Goal: Find specific page/section: Find specific page/section

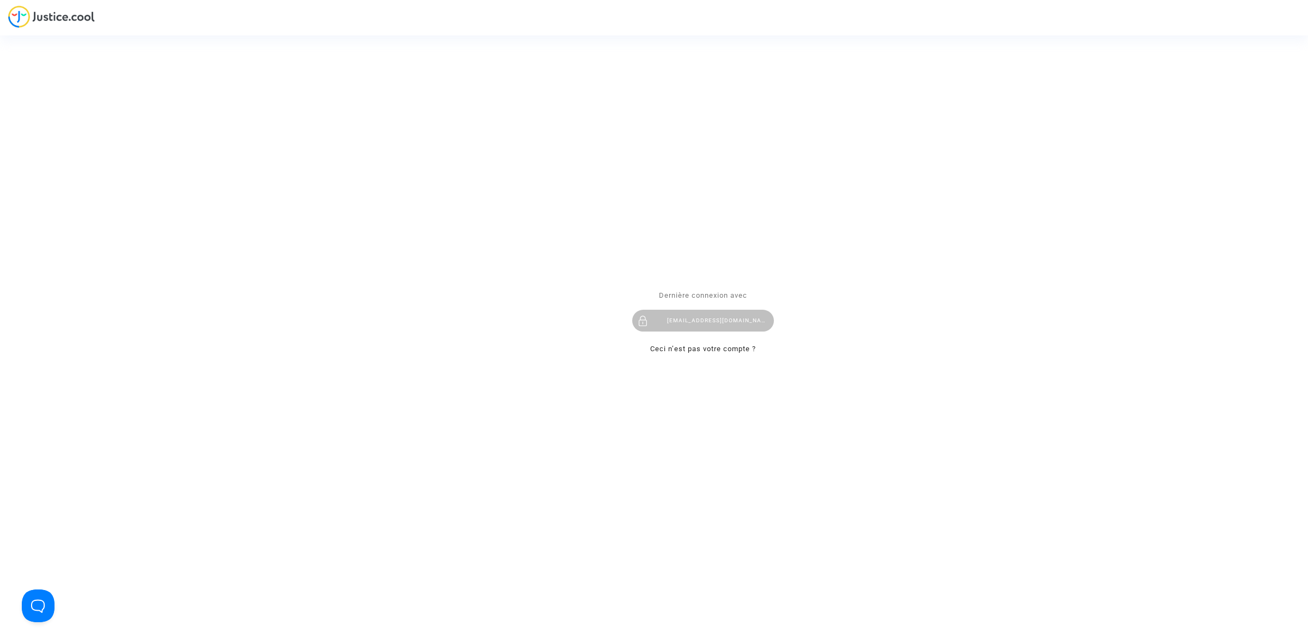
drag, startPoint x: 669, startPoint y: 315, endPoint x: 650, endPoint y: 289, distance: 32.4
click at [669, 315] on div "[EMAIL_ADDRESS][DOMAIN_NAME]" at bounding box center [703, 321] width 142 height 22
click at [714, 322] on div "[EMAIL_ADDRESS][DOMAIN_NAME]" at bounding box center [703, 321] width 142 height 22
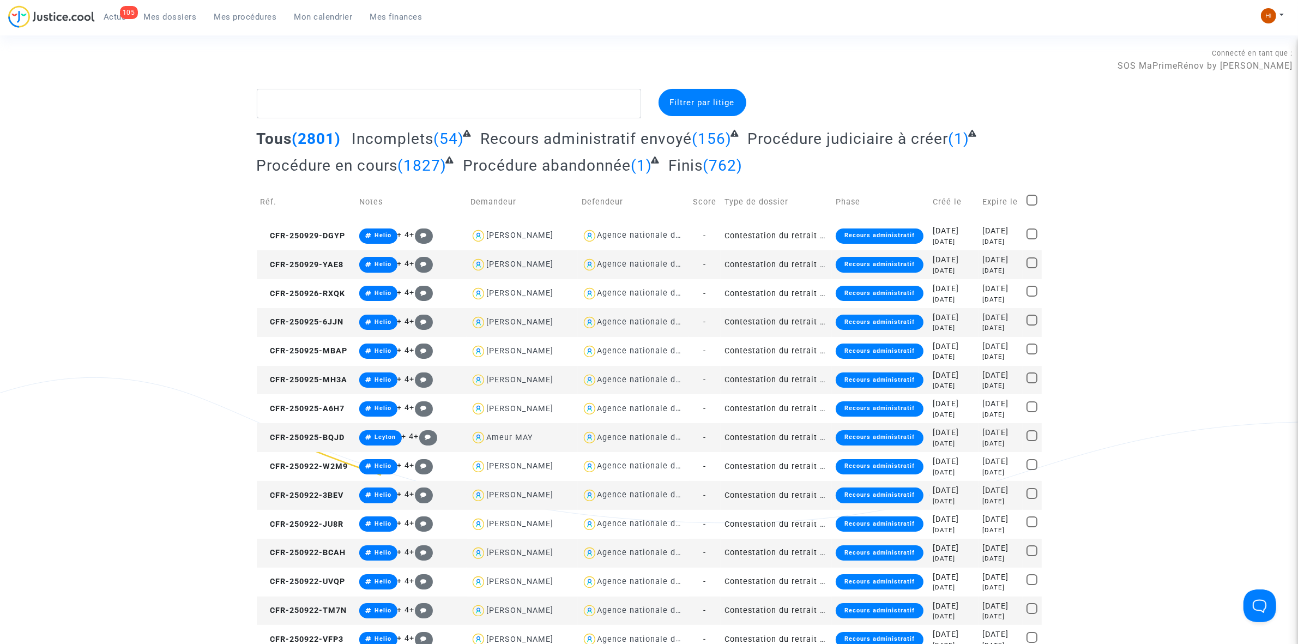
click at [245, 22] on link "Mes procédures" at bounding box center [246, 17] width 80 height 16
click at [268, 6] on ul "105 Actus Mes dossiers Mes procédures Mon calendrier Mes finances" at bounding box center [263, 15] width 336 height 20
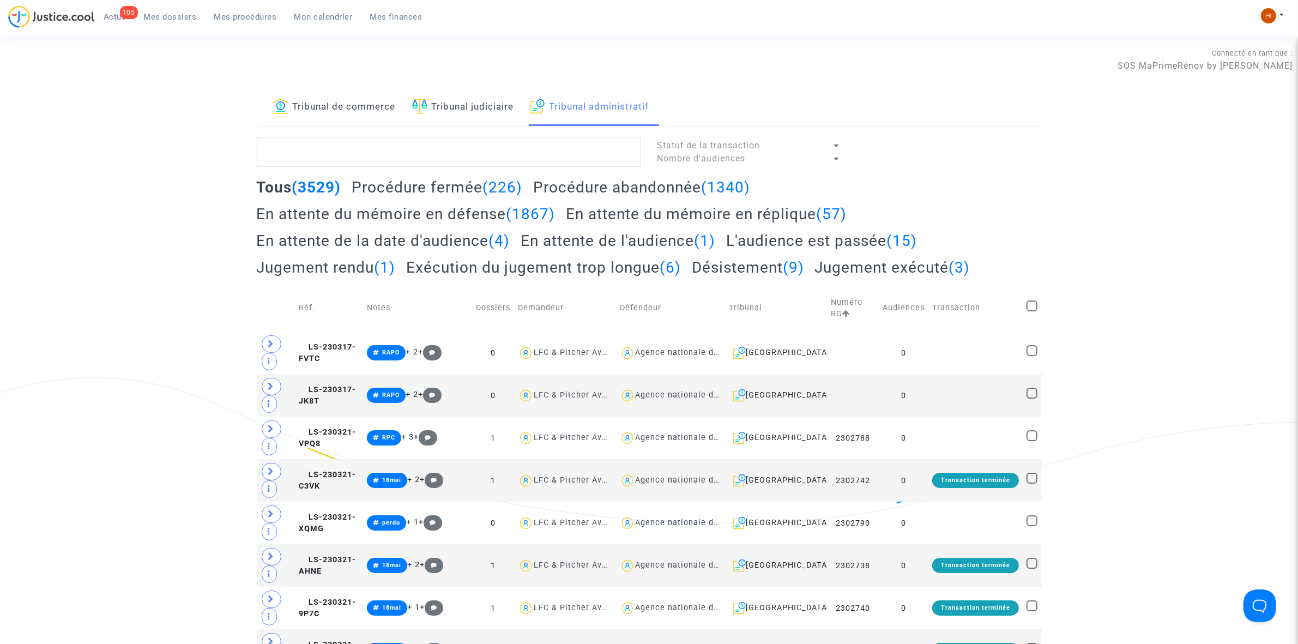
click at [334, 102] on link "Tribunal de commerce" at bounding box center [334, 107] width 123 height 37
click at [371, 164] on textarea at bounding box center [449, 151] width 384 height 29
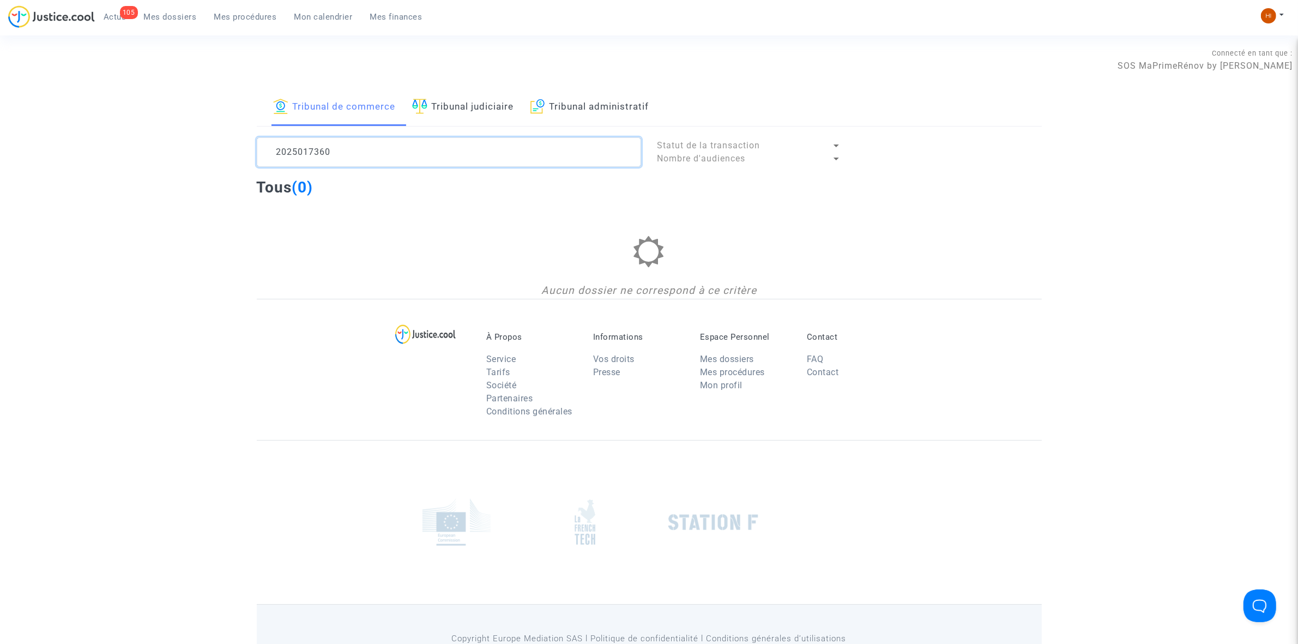
drag, startPoint x: 341, startPoint y: 155, endPoint x: 249, endPoint y: 149, distance: 92.4
click at [249, 149] on div "2025017360" at bounding box center [449, 151] width 401 height 29
drag, startPoint x: 372, startPoint y: 159, endPoint x: -5, endPoint y: 93, distance: 382.4
click at [0, 93] on html "105 Actus Mes dossiers Mes procédures Mon calendrier Mes finances Mon profil Ch…" at bounding box center [649, 351] width 1298 height 703
click at [426, 142] on textarea at bounding box center [449, 151] width 384 height 29
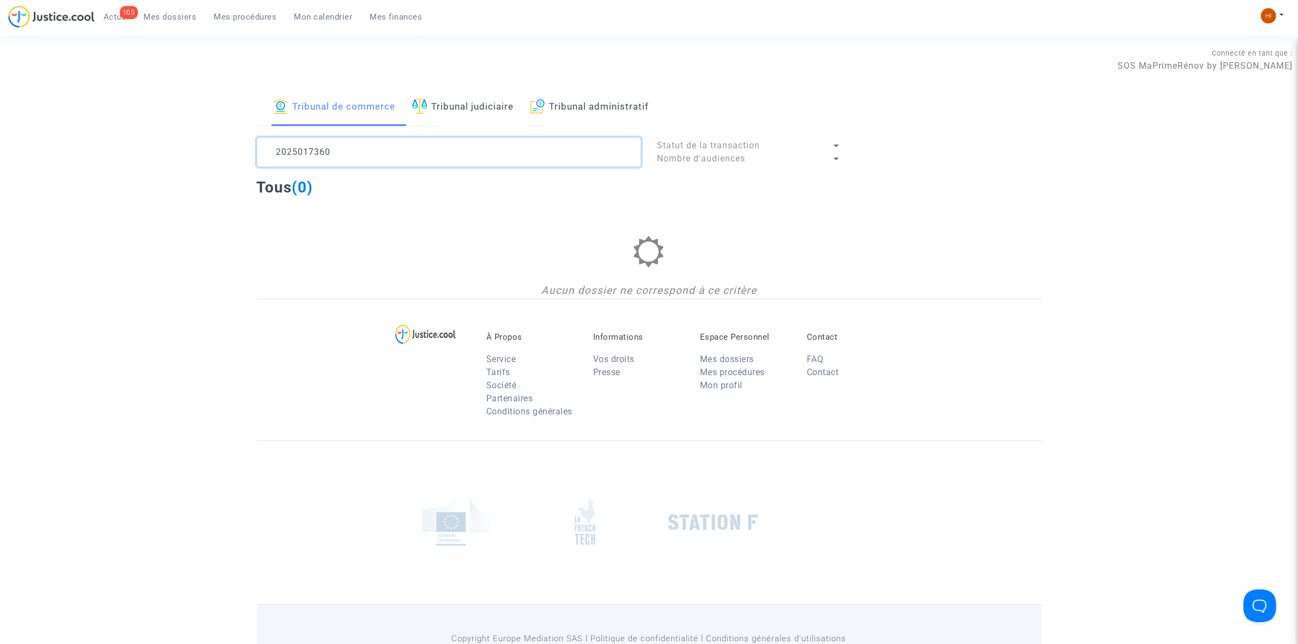
click at [426, 142] on textarea at bounding box center [449, 151] width 384 height 29
paste textarea "LS-250603-GPHN"
type textarea "LS-250603-GPHN"
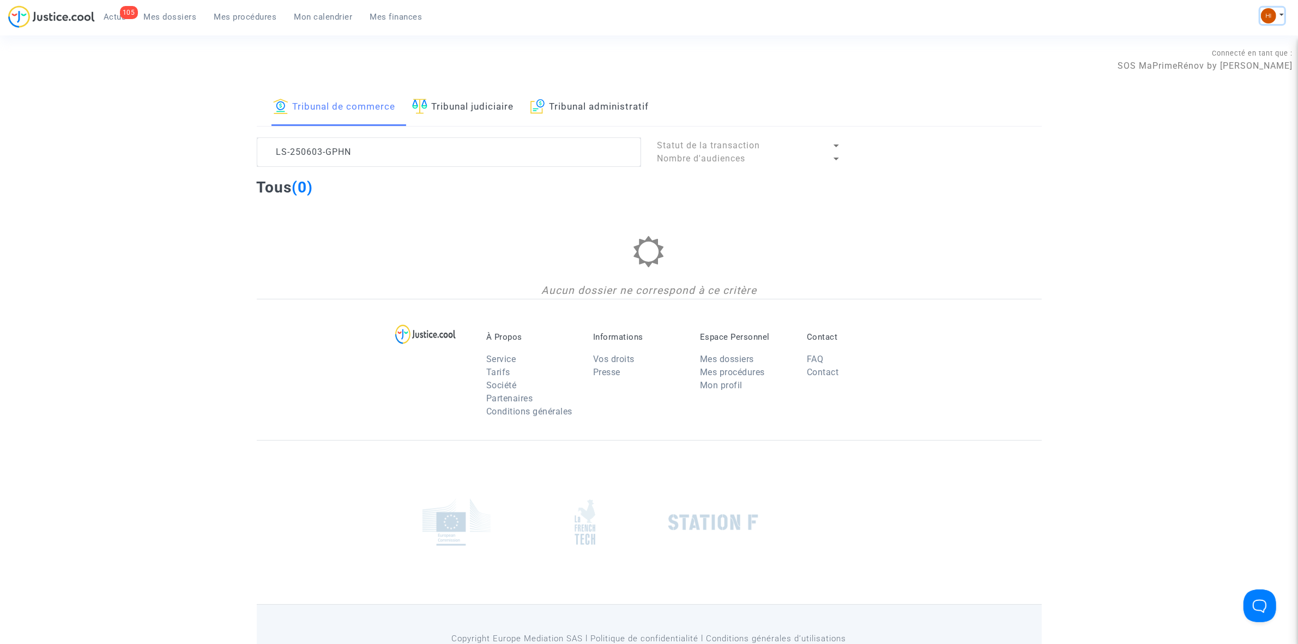
click at [1265, 14] on img at bounding box center [1268, 15] width 15 height 15
click at [1252, 58] on link "Changer de compte" at bounding box center [1229, 55] width 110 height 17
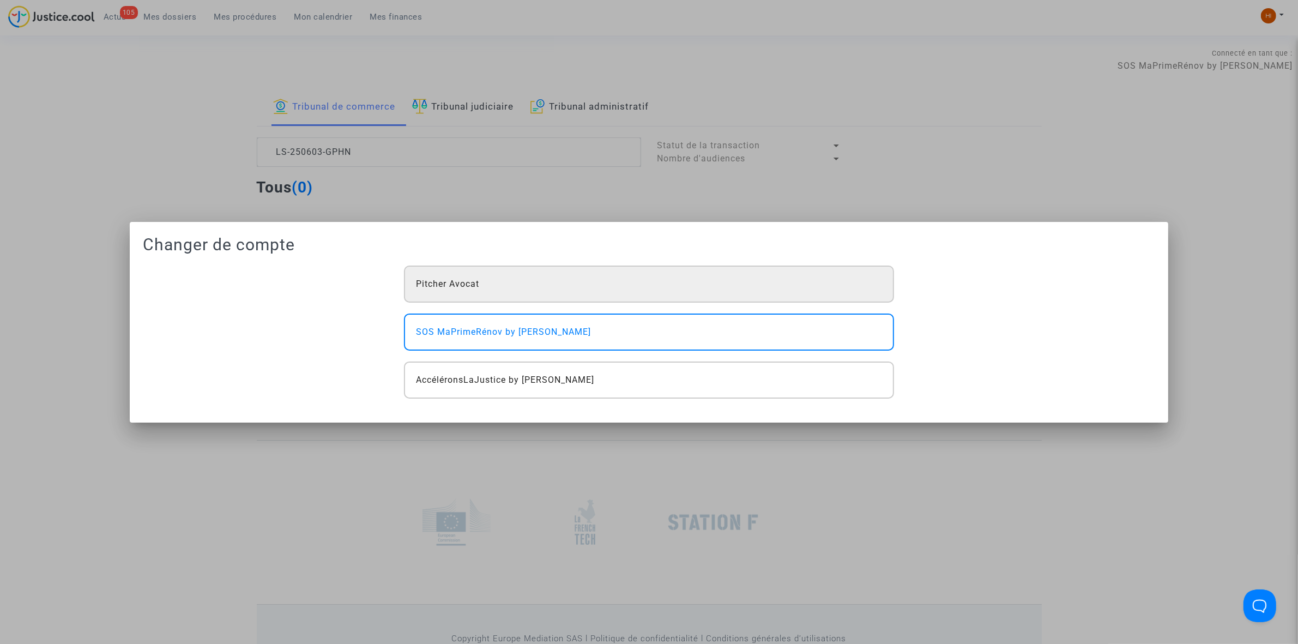
click at [510, 283] on div "Pitcher Avocat" at bounding box center [649, 283] width 490 height 37
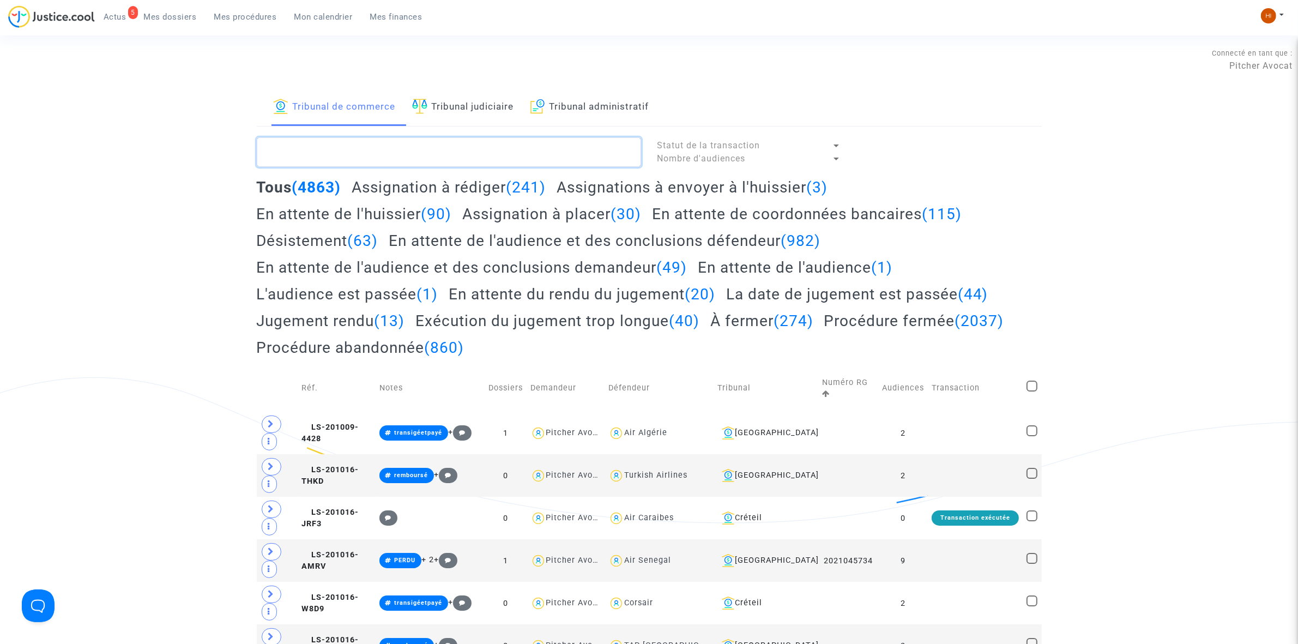
click at [423, 149] on textarea at bounding box center [449, 151] width 384 height 29
